Goal: Task Accomplishment & Management: Manage account settings

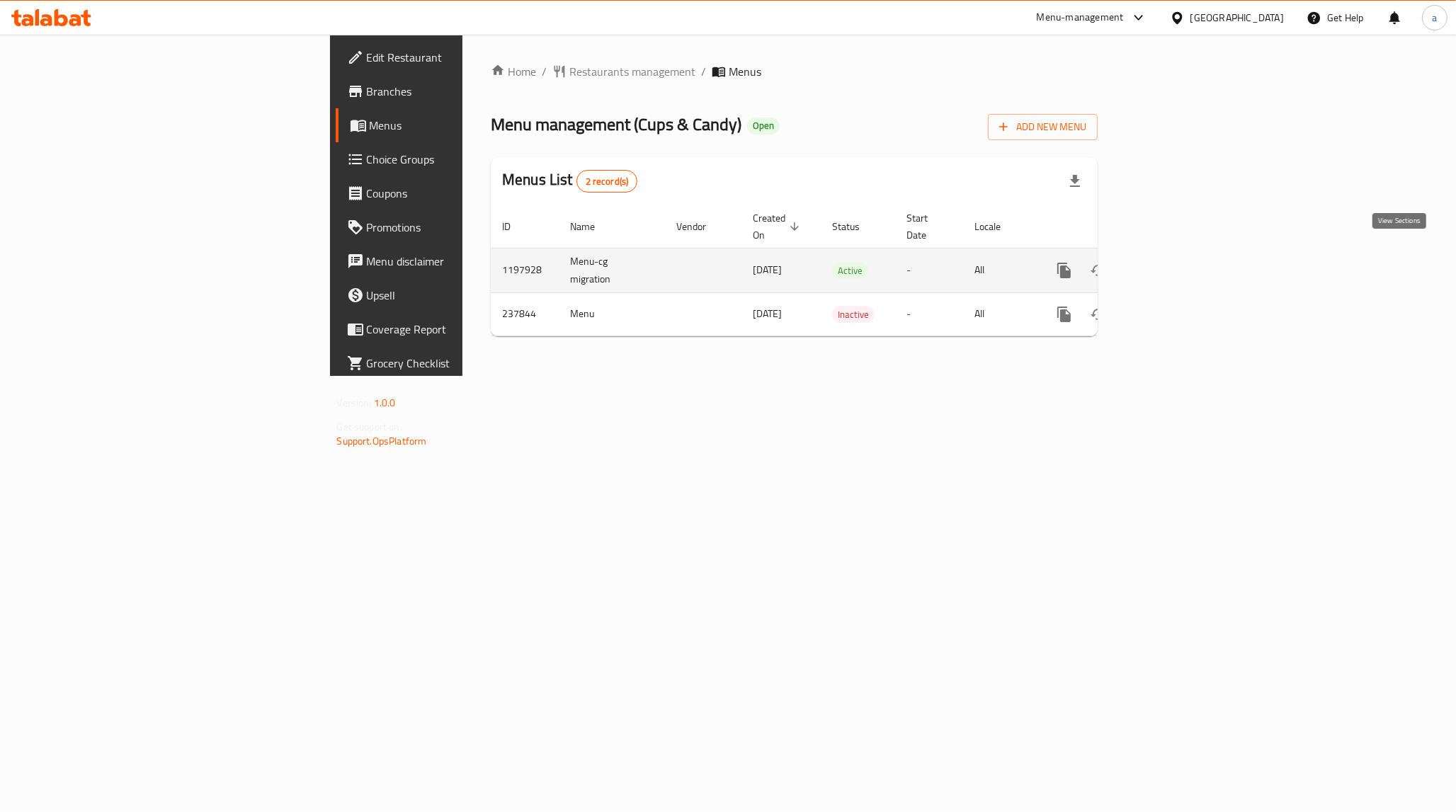
click at [1175, 262] on icon "enhanced table" at bounding box center [1166, 271] width 17 height 17
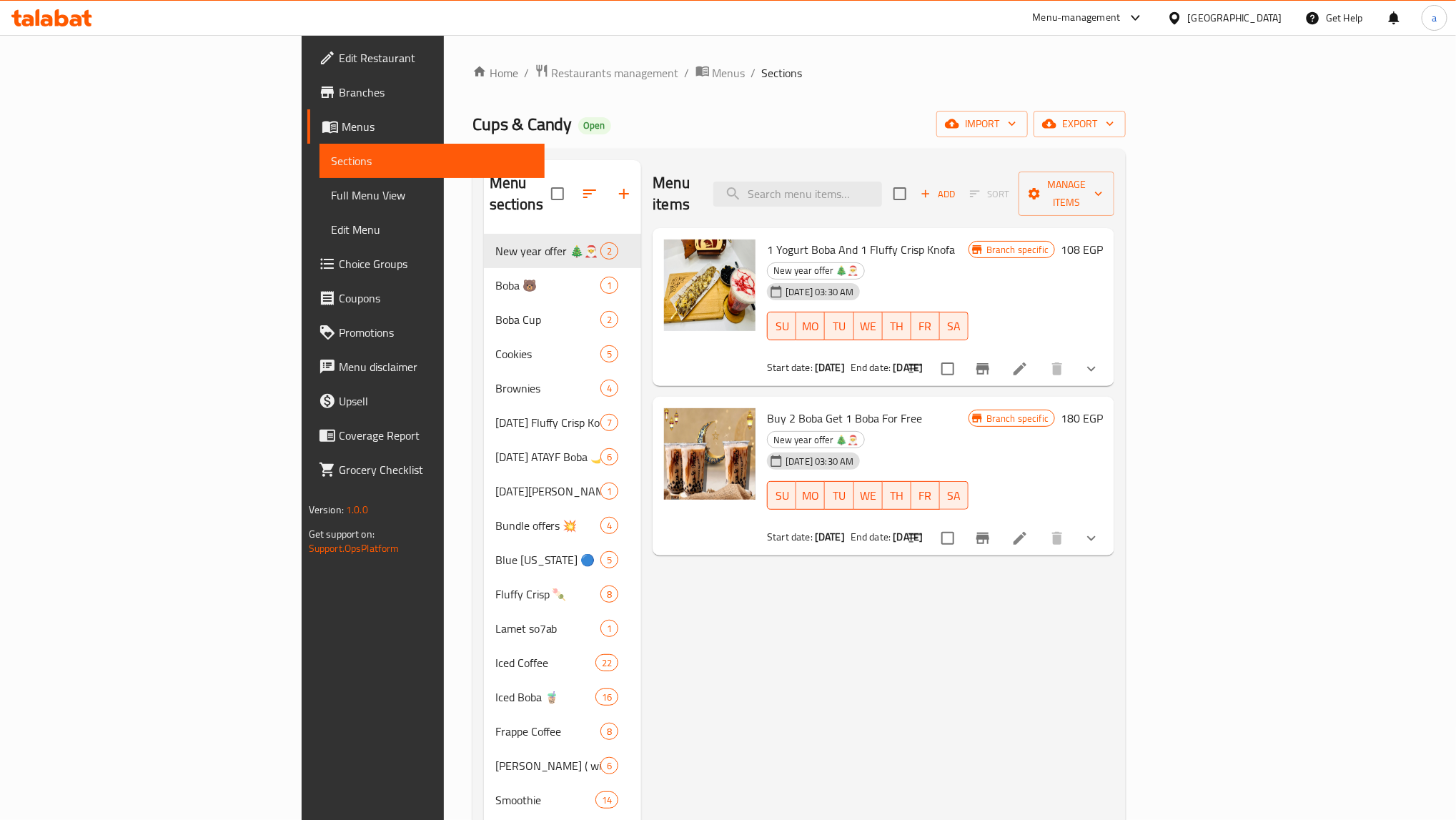
click at [766, 601] on div "Menu items Add Sort Manage items 1 Yogurt Boba And 1 Fluffy Crisp Knofa New yea…" at bounding box center [878, 766] width 473 height 1212
click at [339, 263] on span "Choice Groups" at bounding box center [436, 264] width 194 height 17
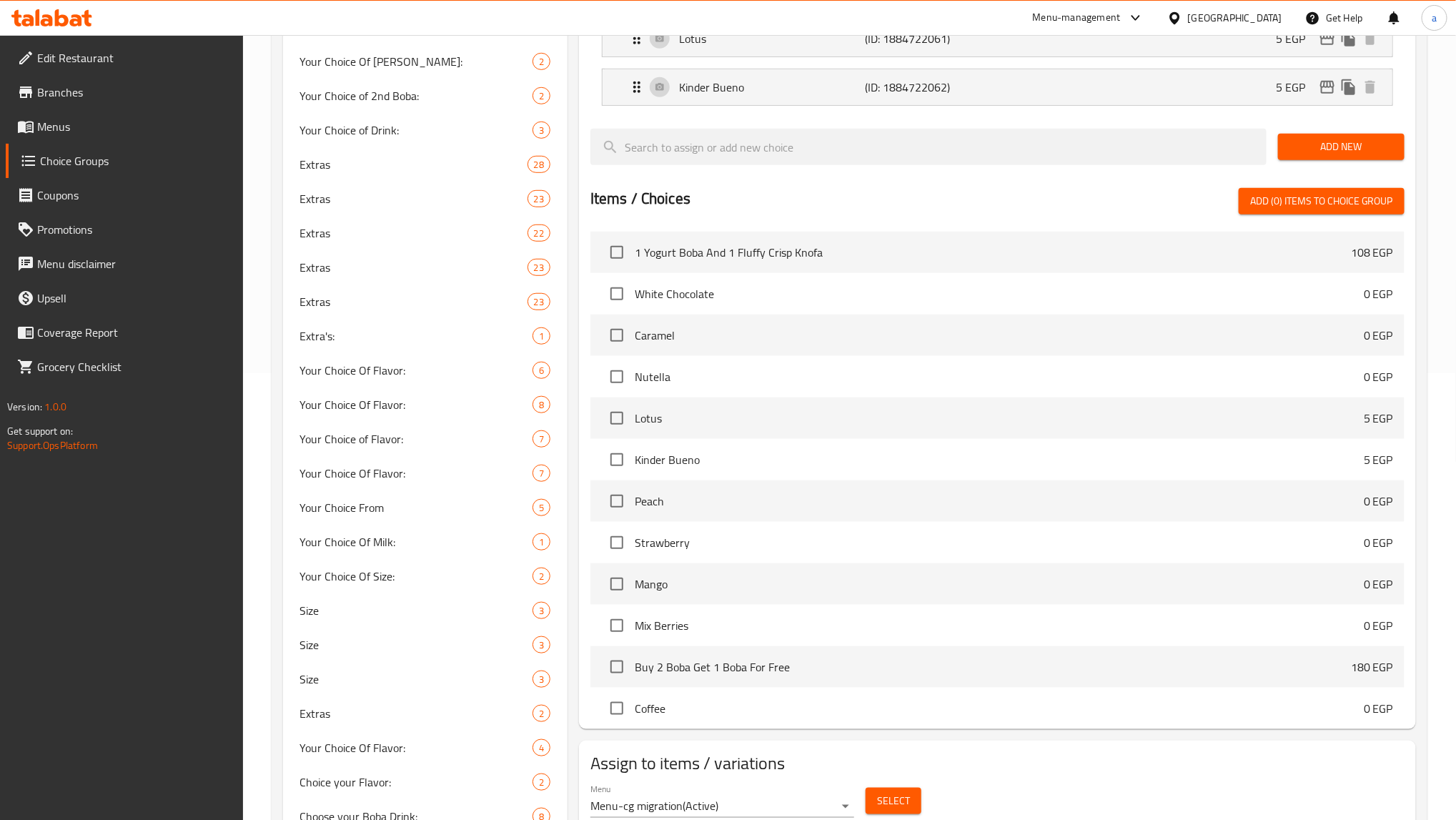
scroll to position [804, 0]
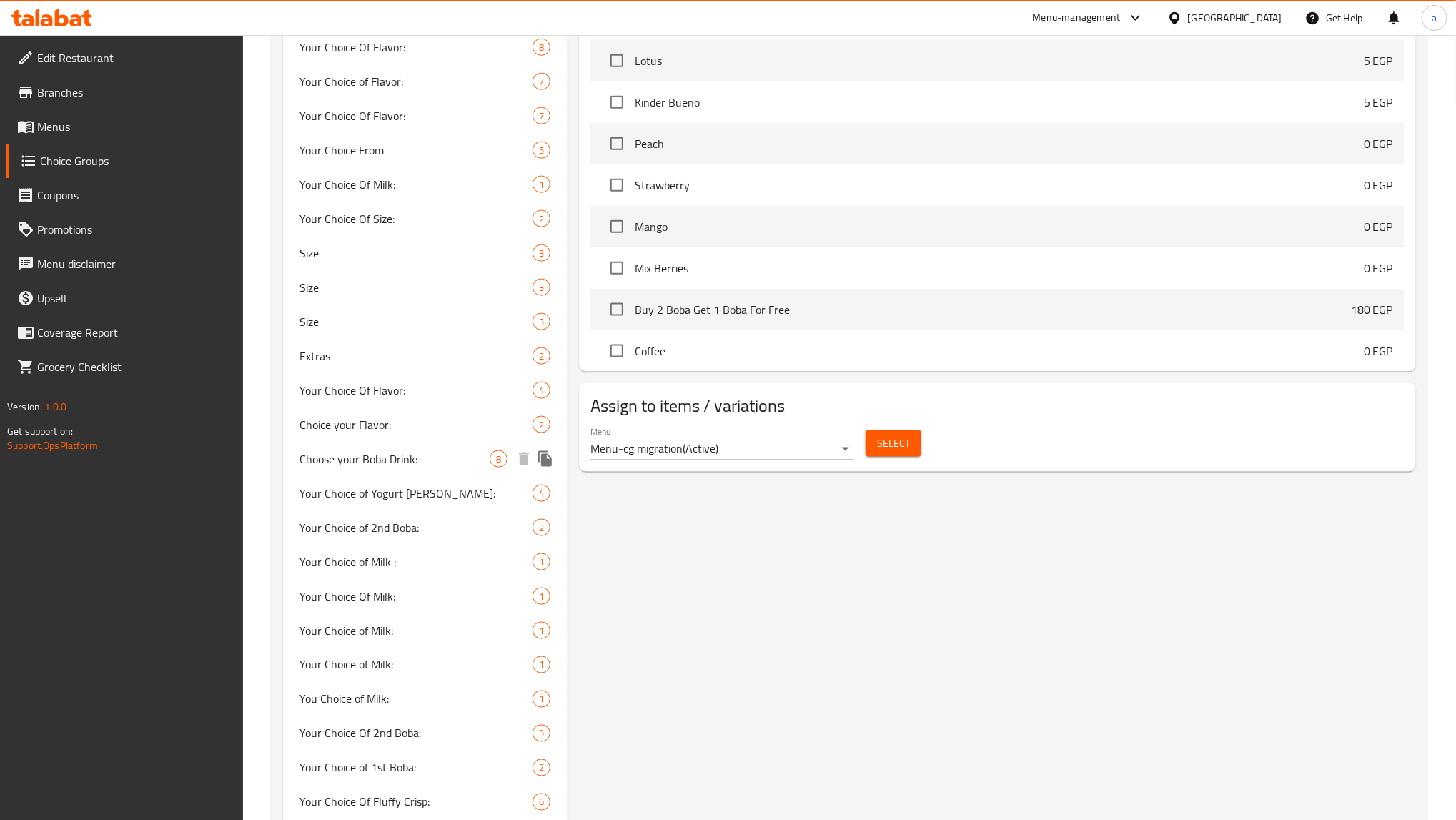
click at [355, 460] on span "Choose your Boba Drink:" at bounding box center [395, 459] width 189 height 17
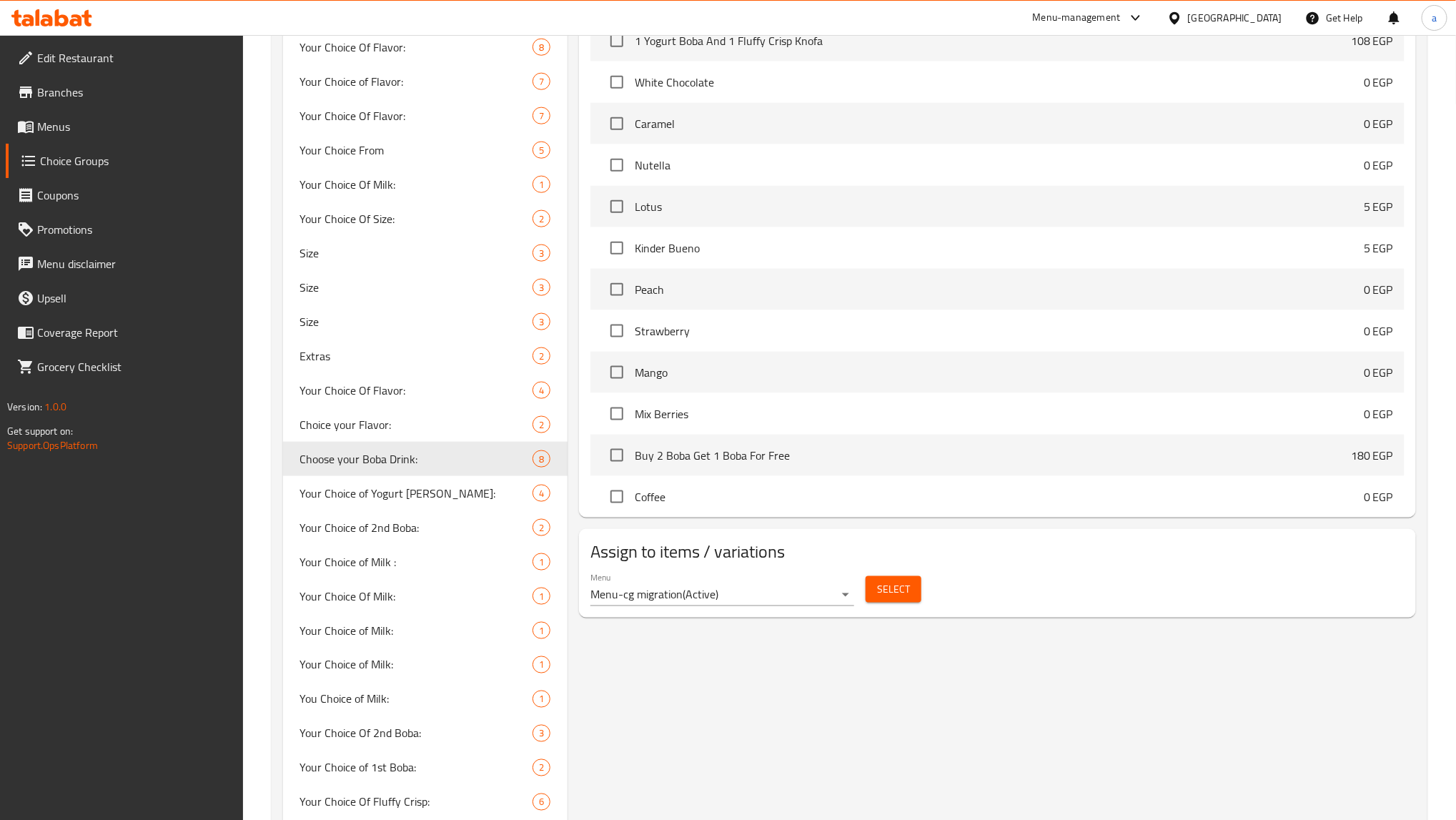
type input "Choose your Boba Drink:"
type input "[PERSON_NAME] بوباالخاص بك:"
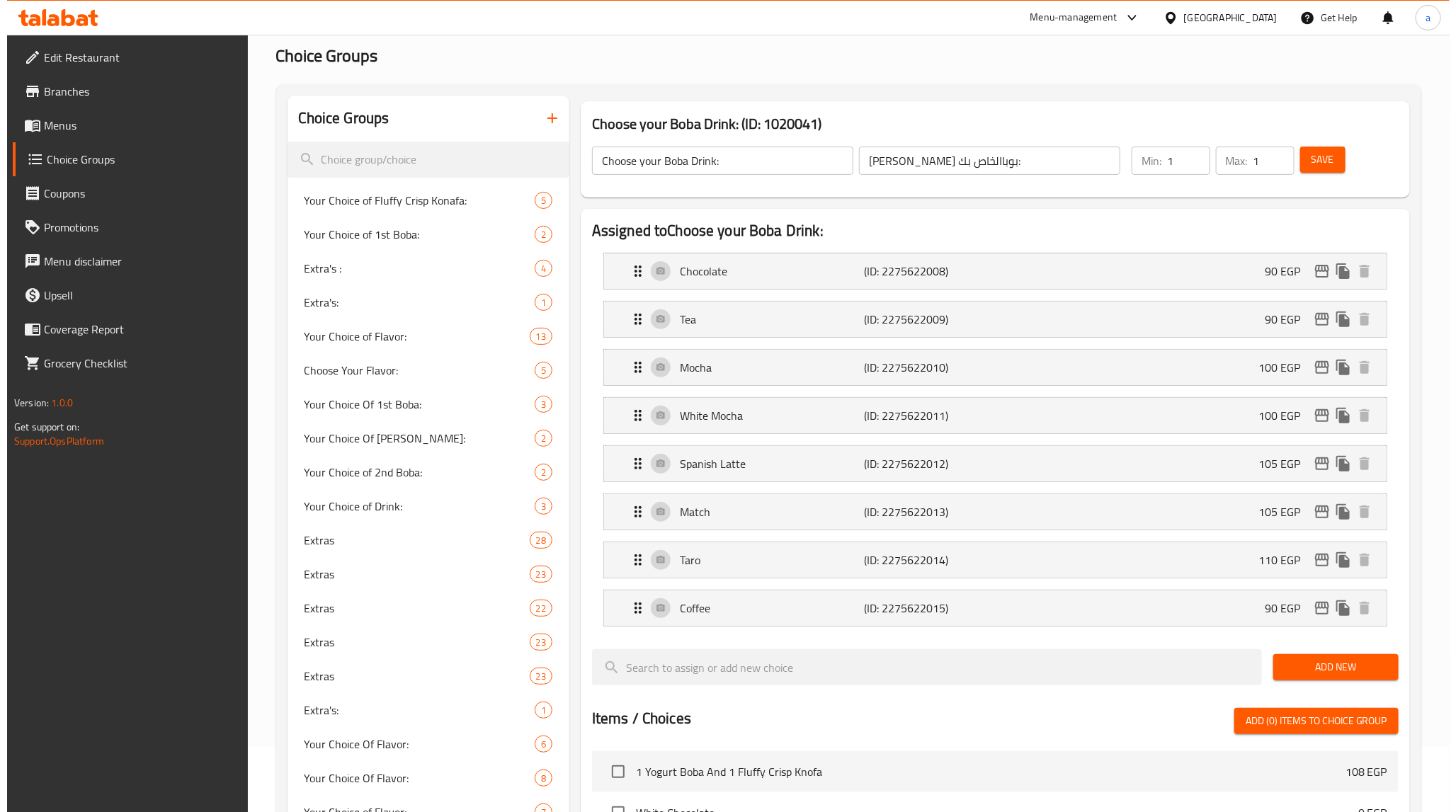
scroll to position [0, 0]
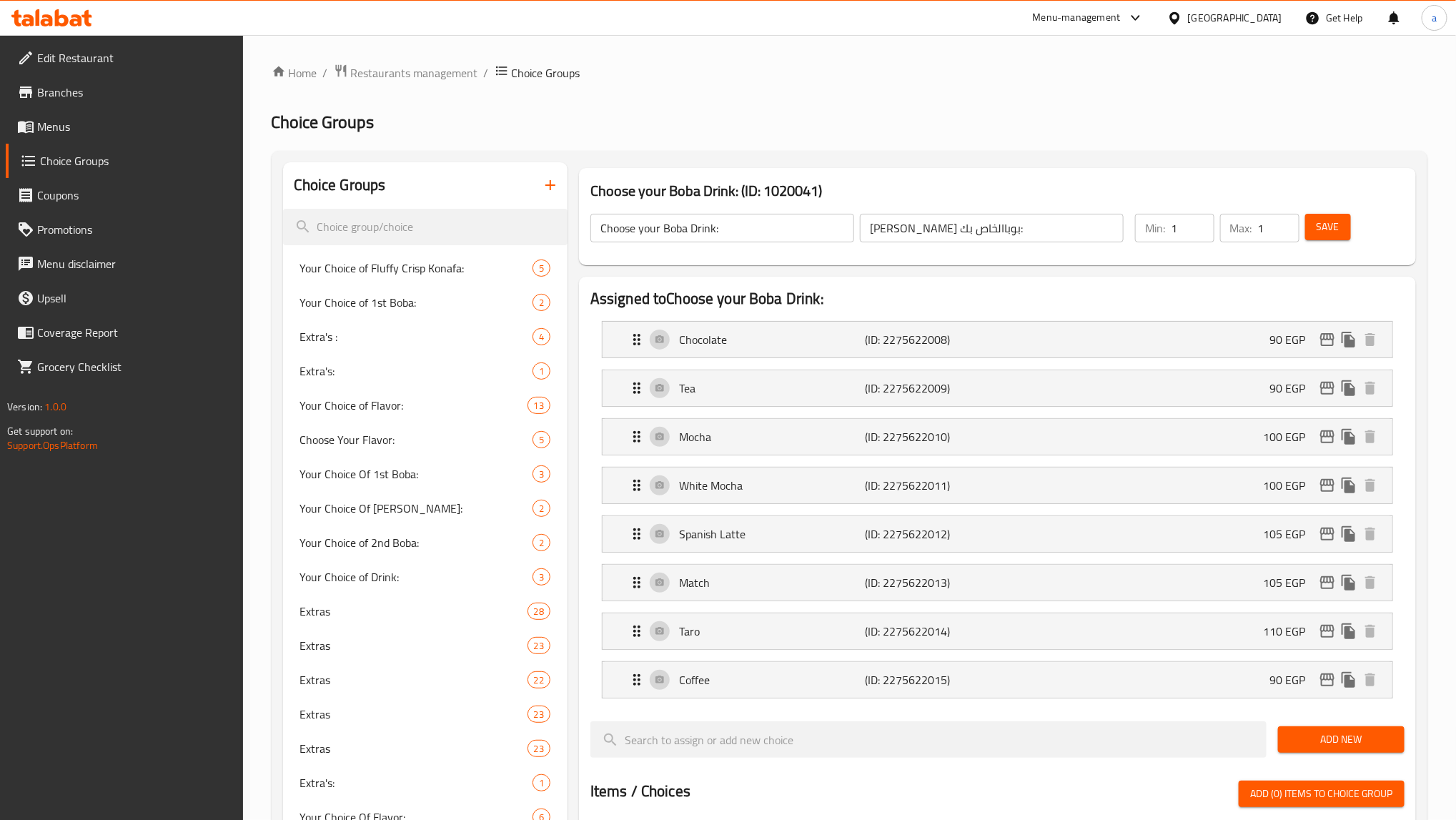
click at [412, 64] on span "Restaurants management" at bounding box center [414, 73] width 127 height 17
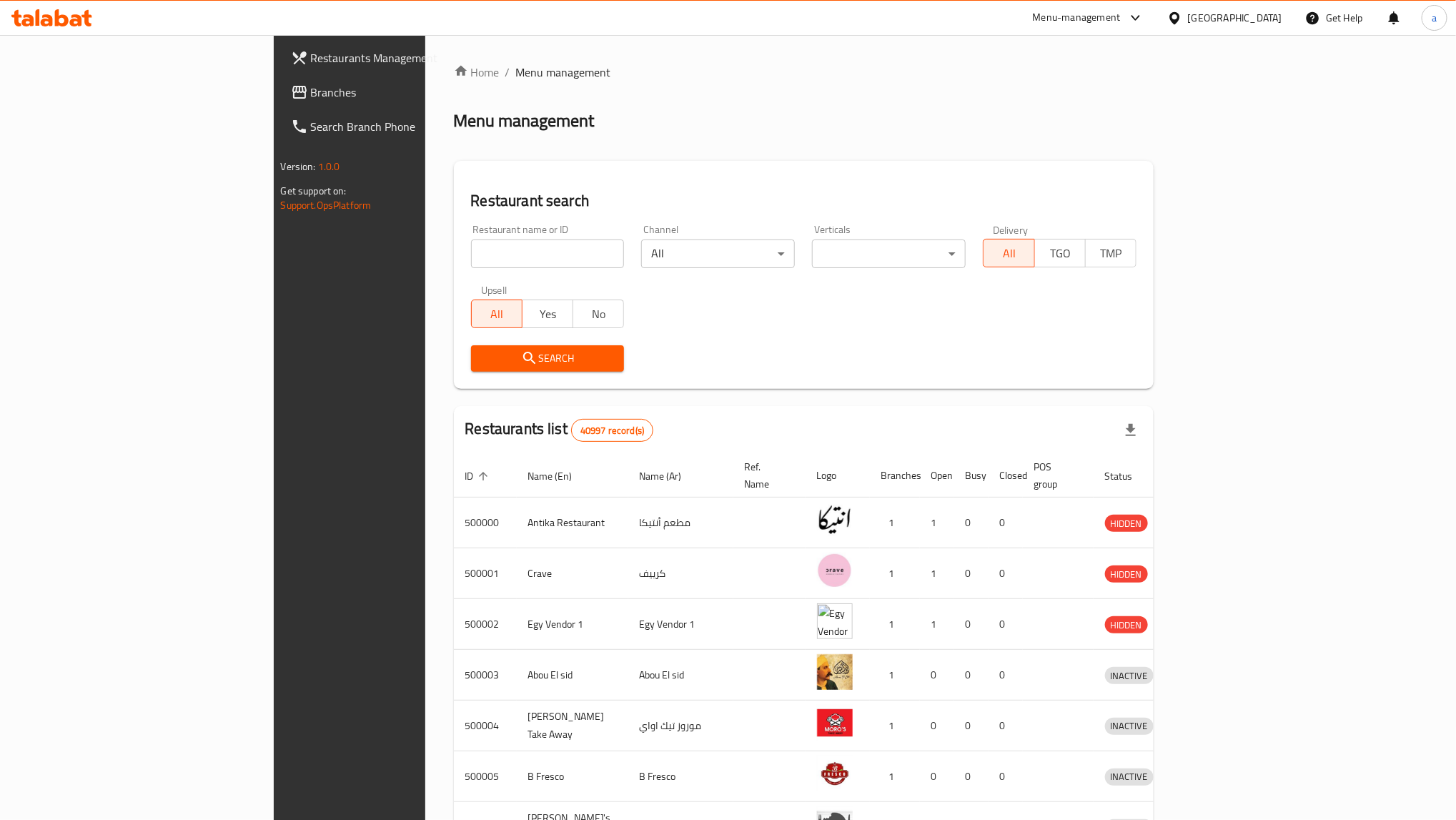
click at [280, 102] on link "Branches" at bounding box center [398, 92] width 237 height 35
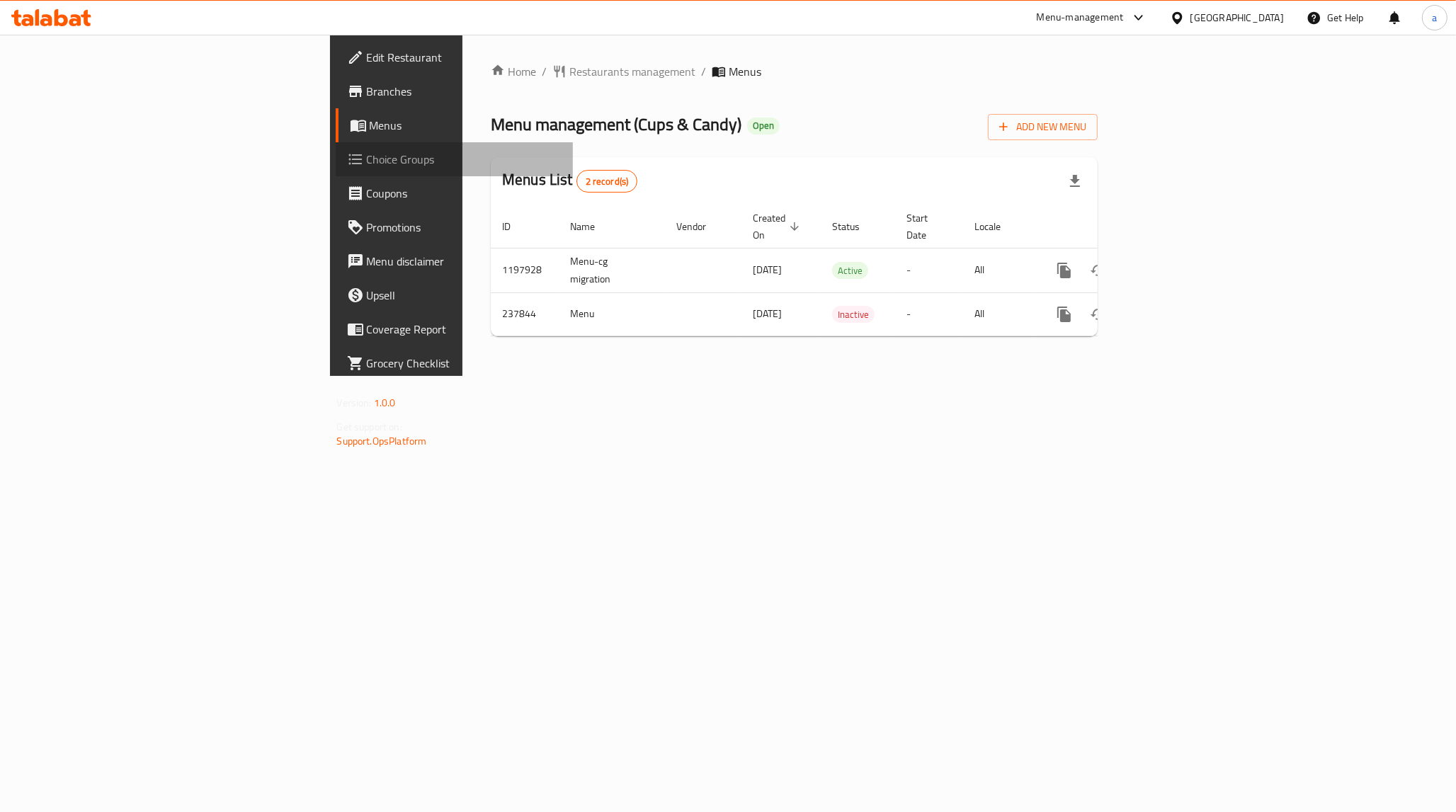
click at [367, 161] on span "Choice Groups" at bounding box center [464, 160] width 194 height 17
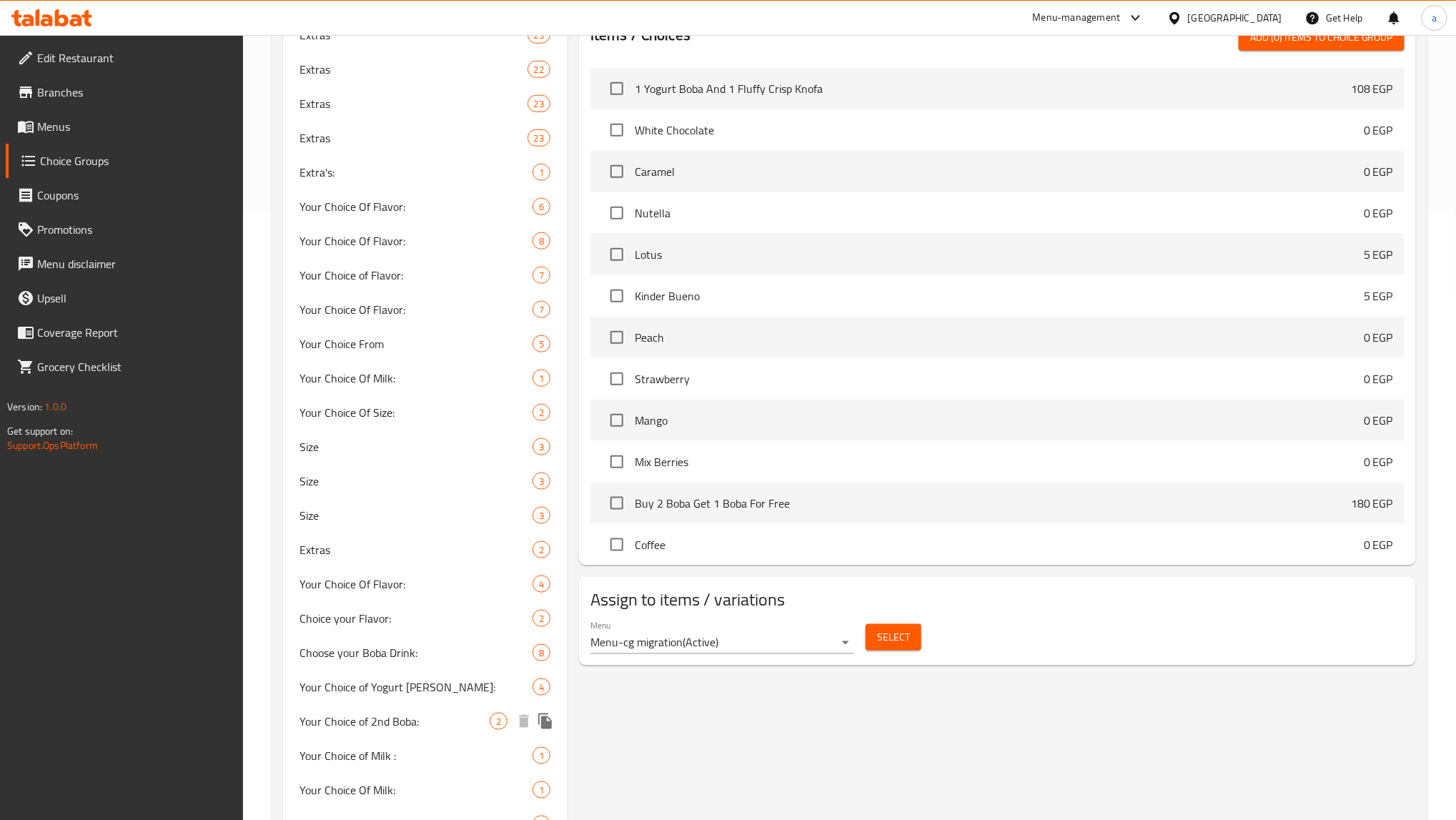
scroll to position [626, 0]
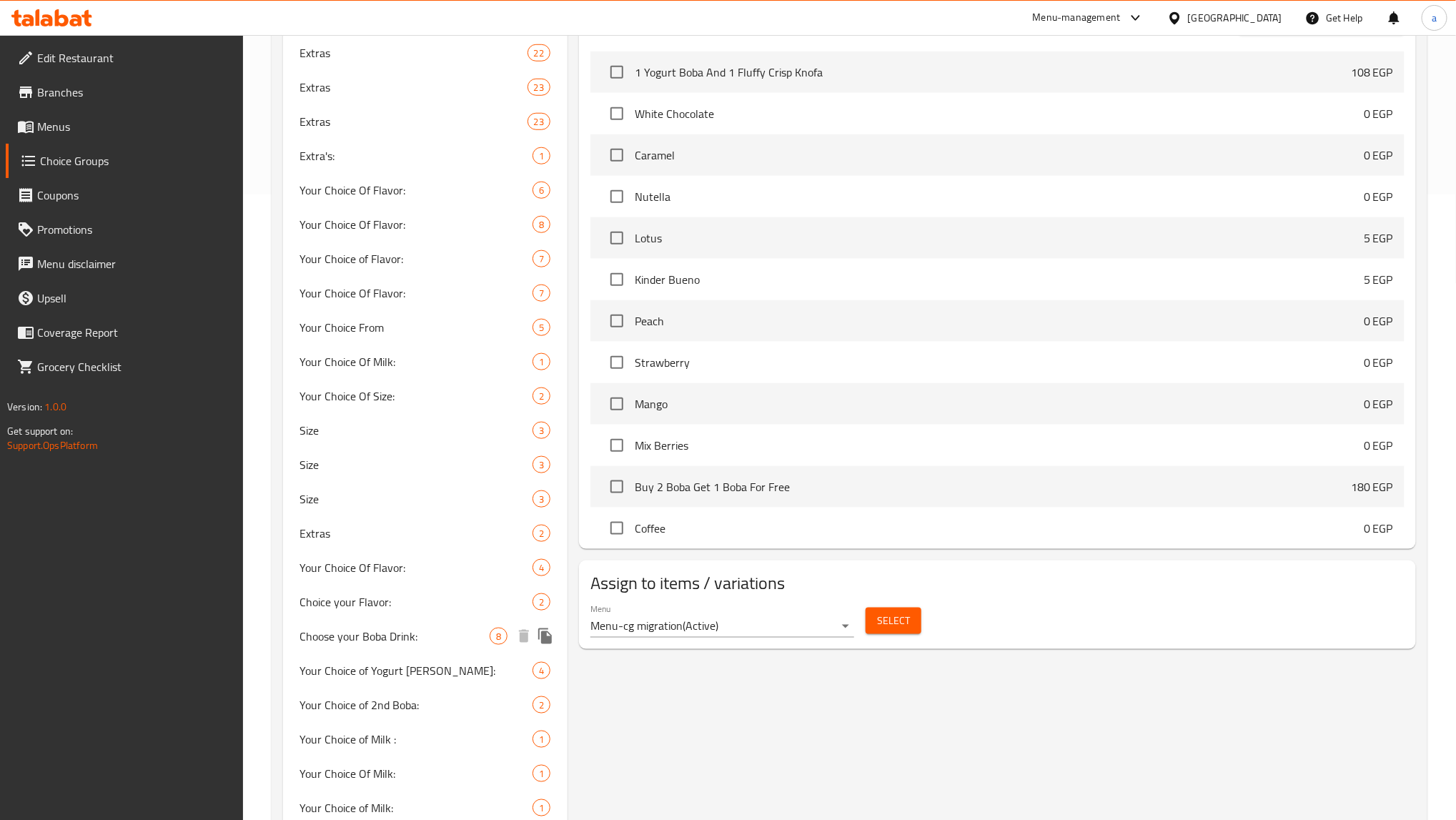
click at [399, 633] on span "Choose your Boba Drink:" at bounding box center [395, 637] width 189 height 17
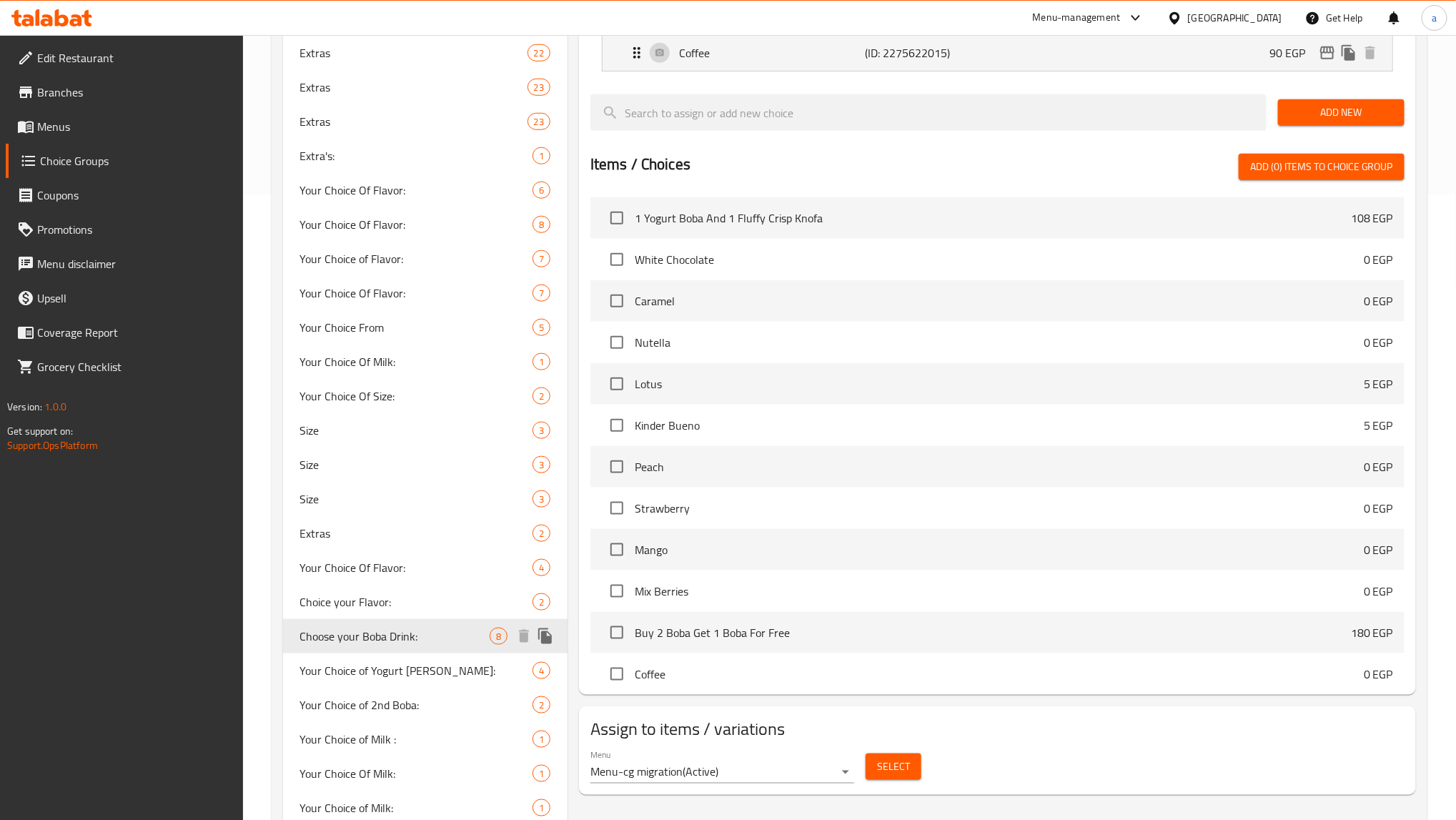
type input "Choose your Boba Drink:"
type input "[PERSON_NAME] بوباالخاص بك:"
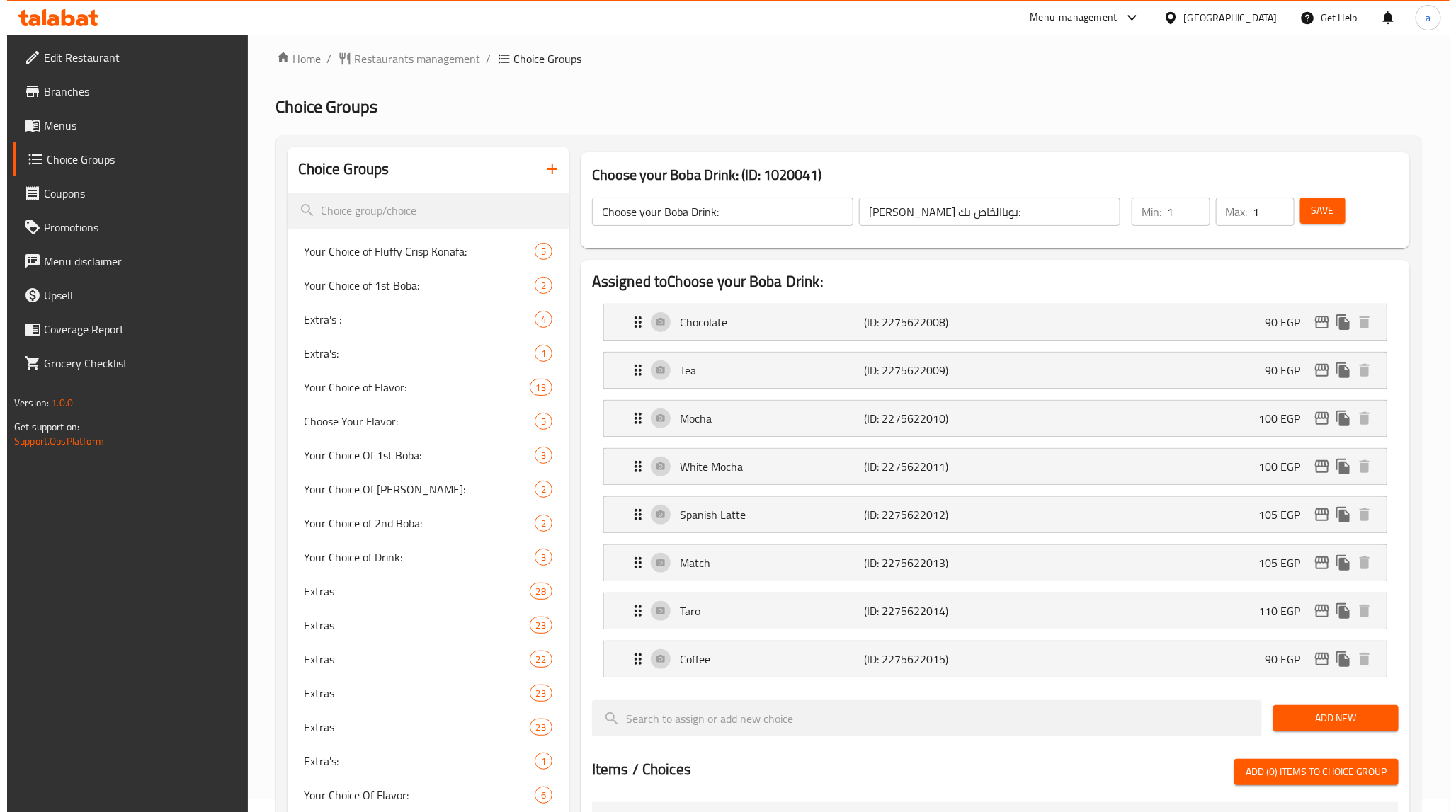
scroll to position [0, 0]
